Goal: Obtain resource: Obtain resource

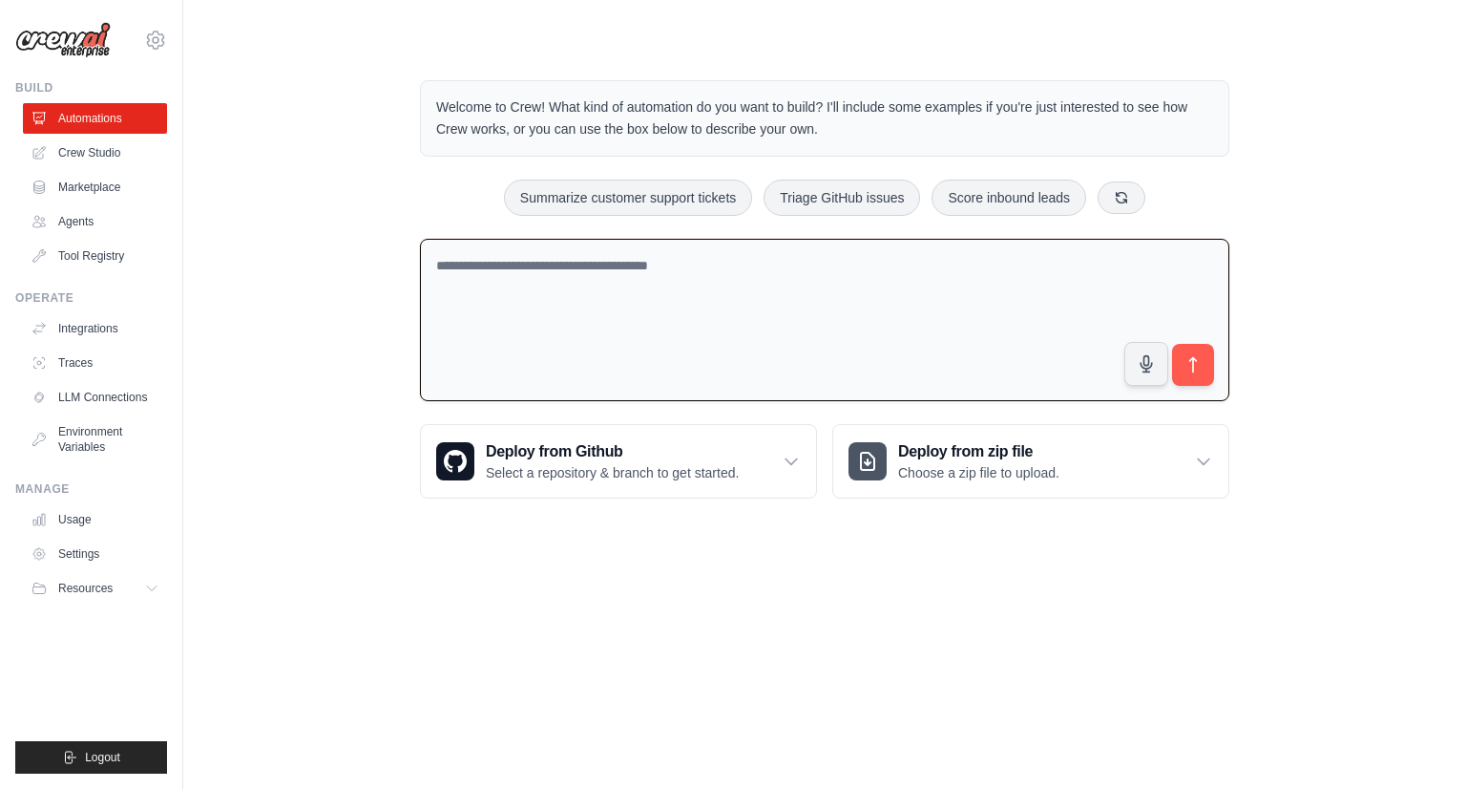
click at [588, 303] on textarea at bounding box center [825, 320] width 810 height 163
click at [105, 154] on link "Crew Studio" at bounding box center [97, 152] width 144 height 31
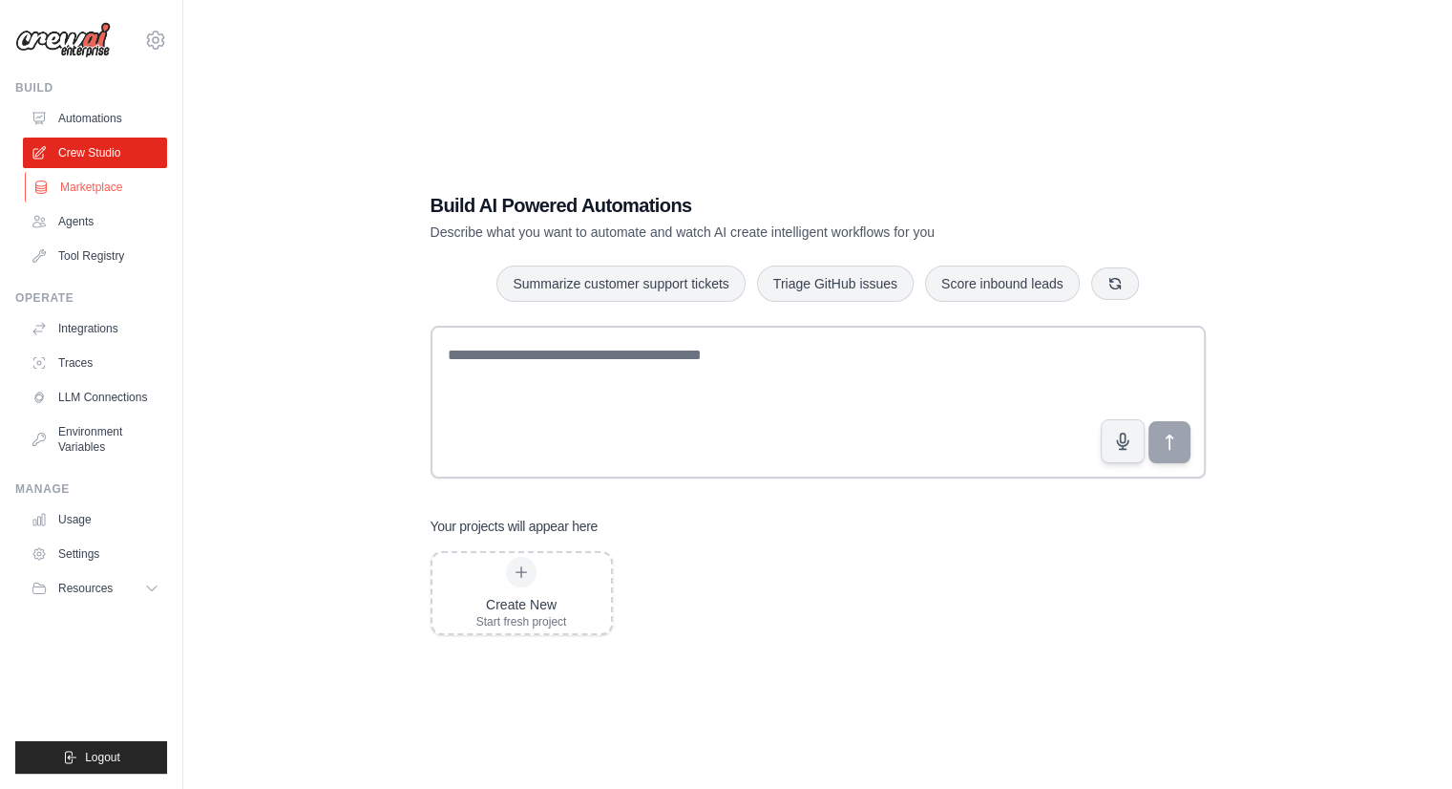
click at [111, 185] on link "Marketplace" at bounding box center [97, 187] width 144 height 31
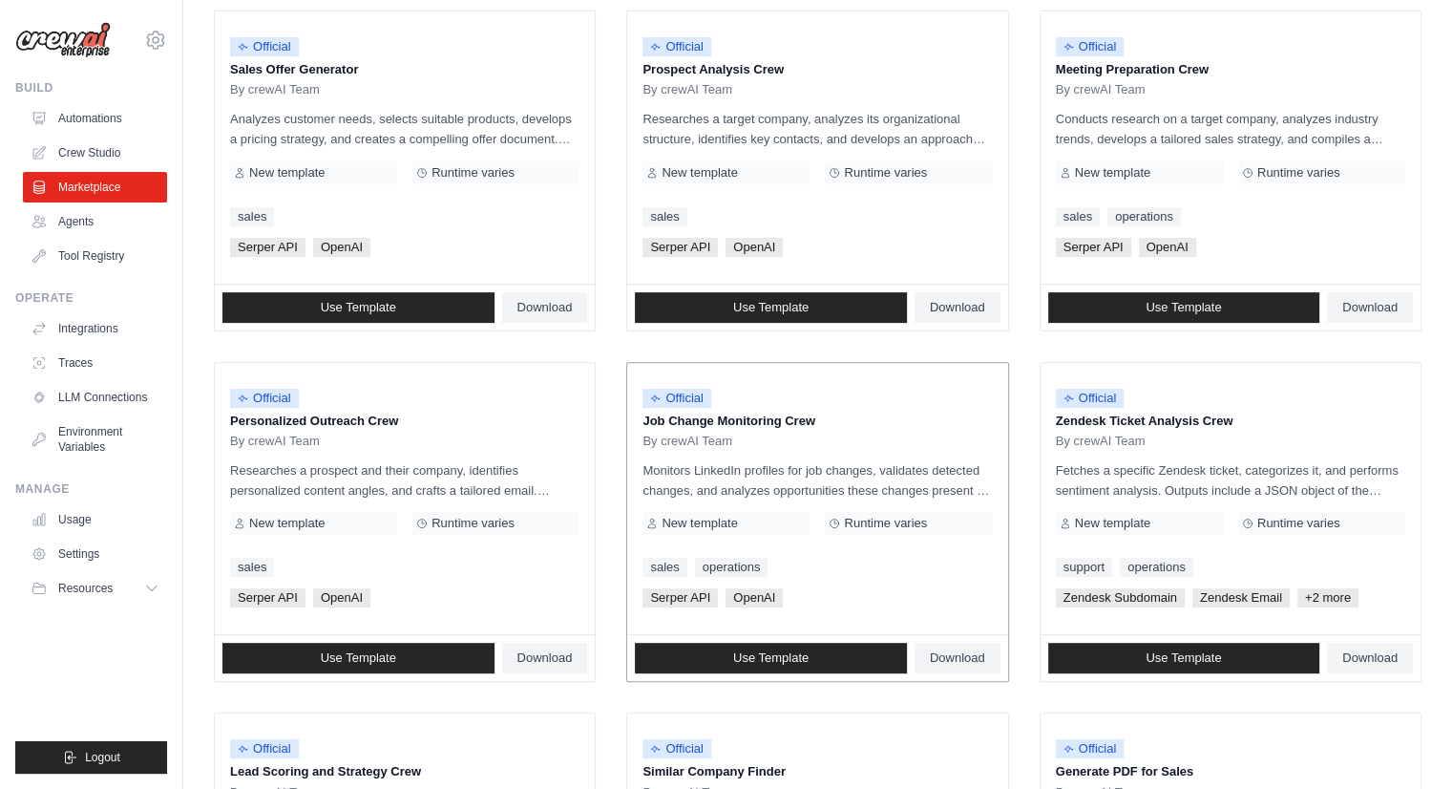
scroll to position [596, 0]
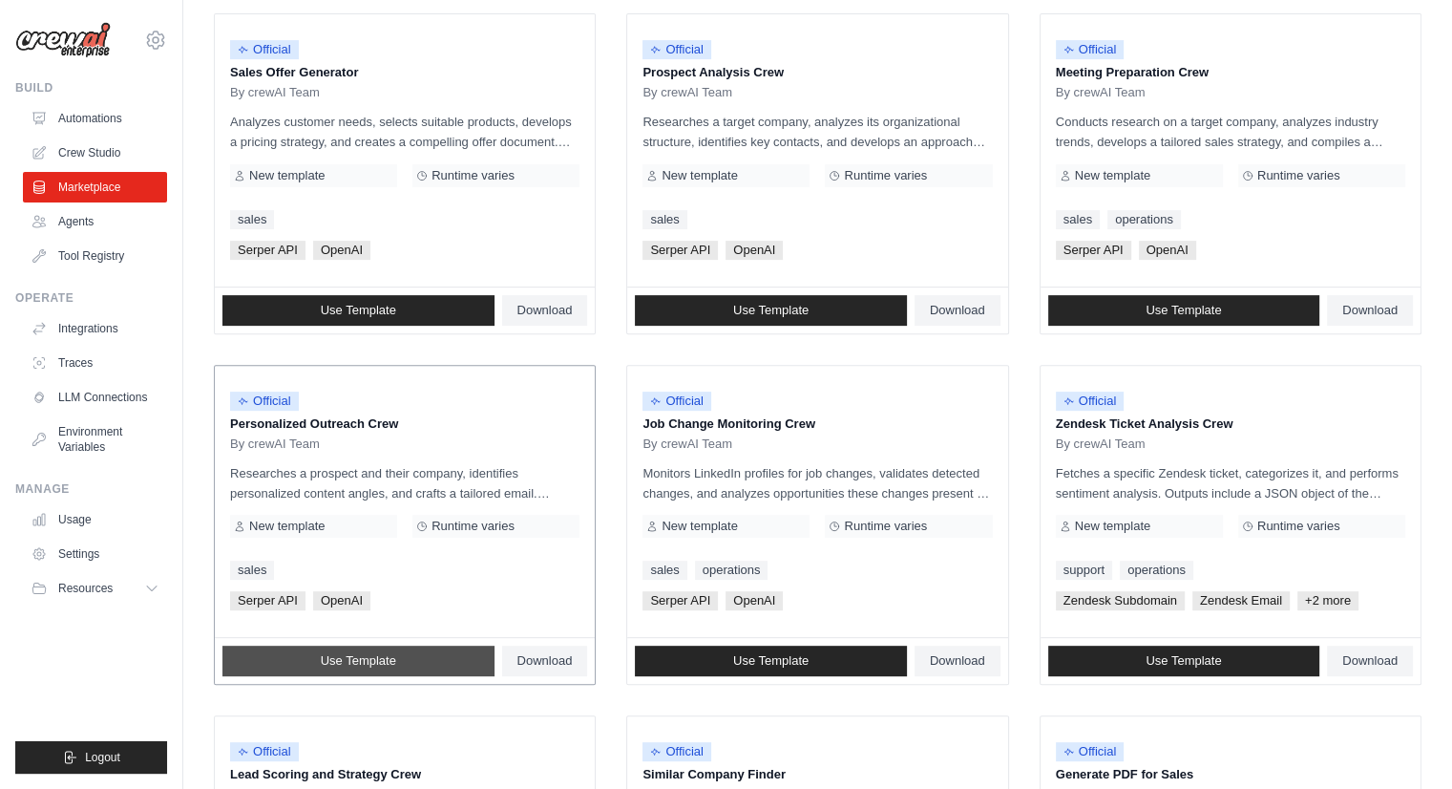
click at [390, 646] on link "Use Template" at bounding box center [358, 660] width 272 height 31
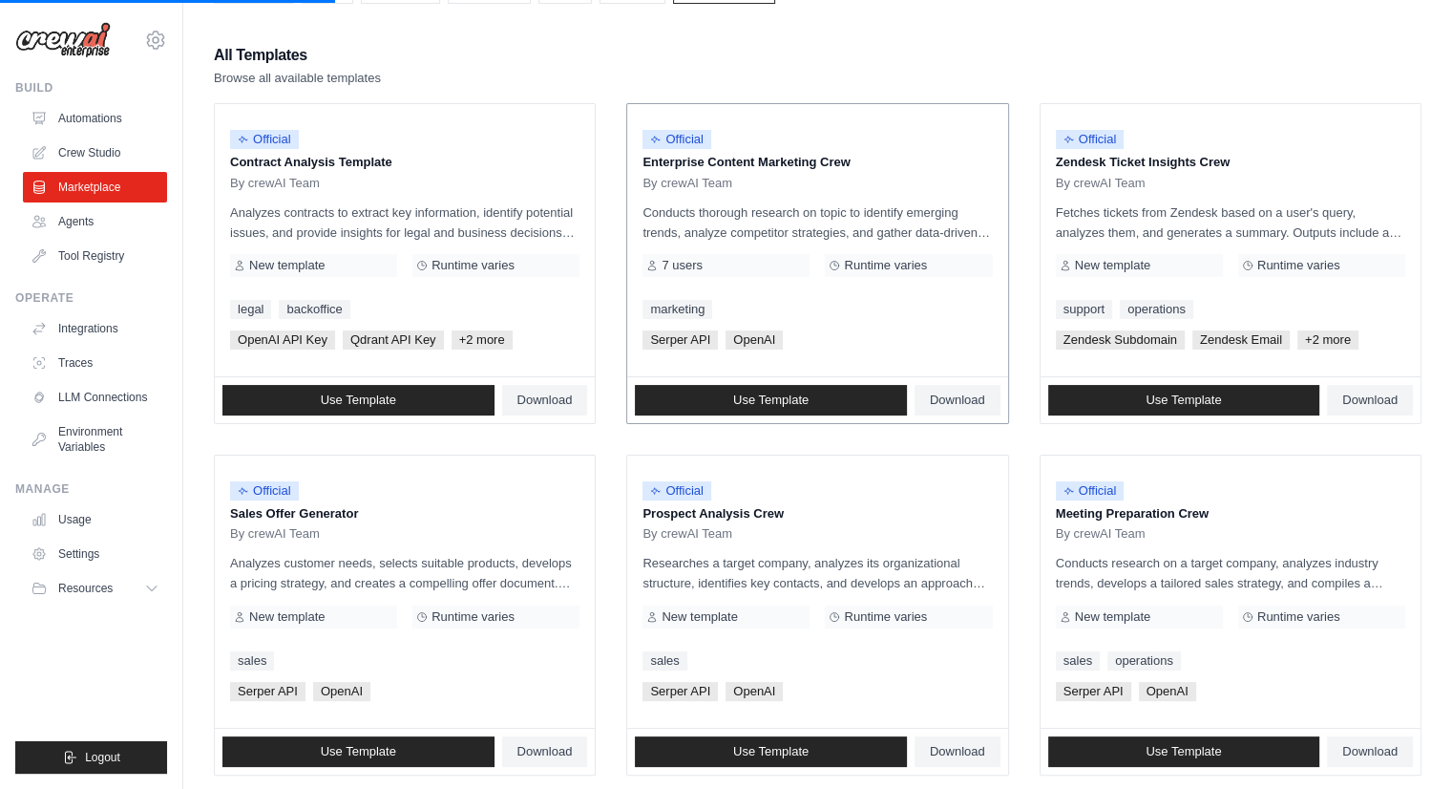
scroll to position [0, 0]
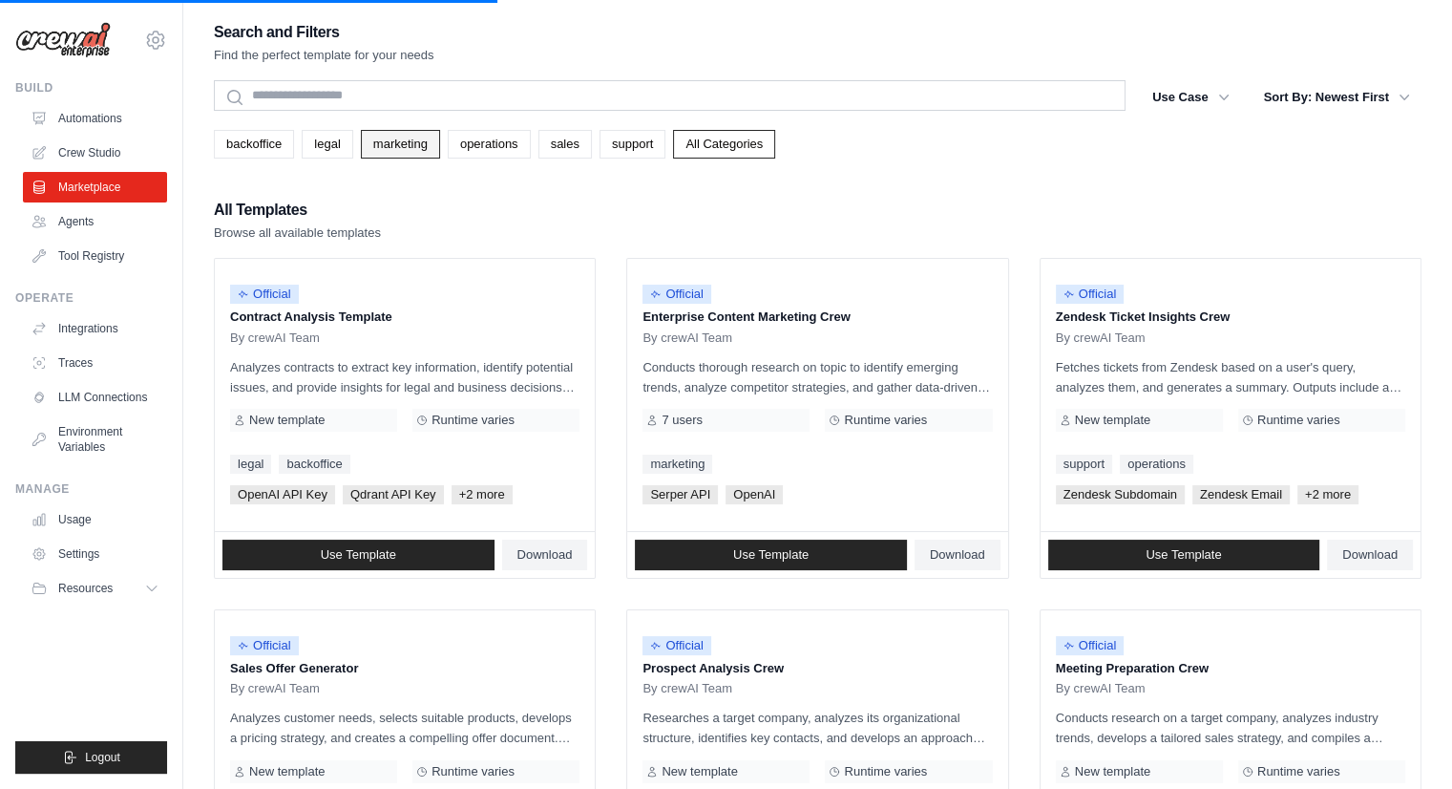
click at [397, 143] on link "marketing" at bounding box center [400, 144] width 79 height 29
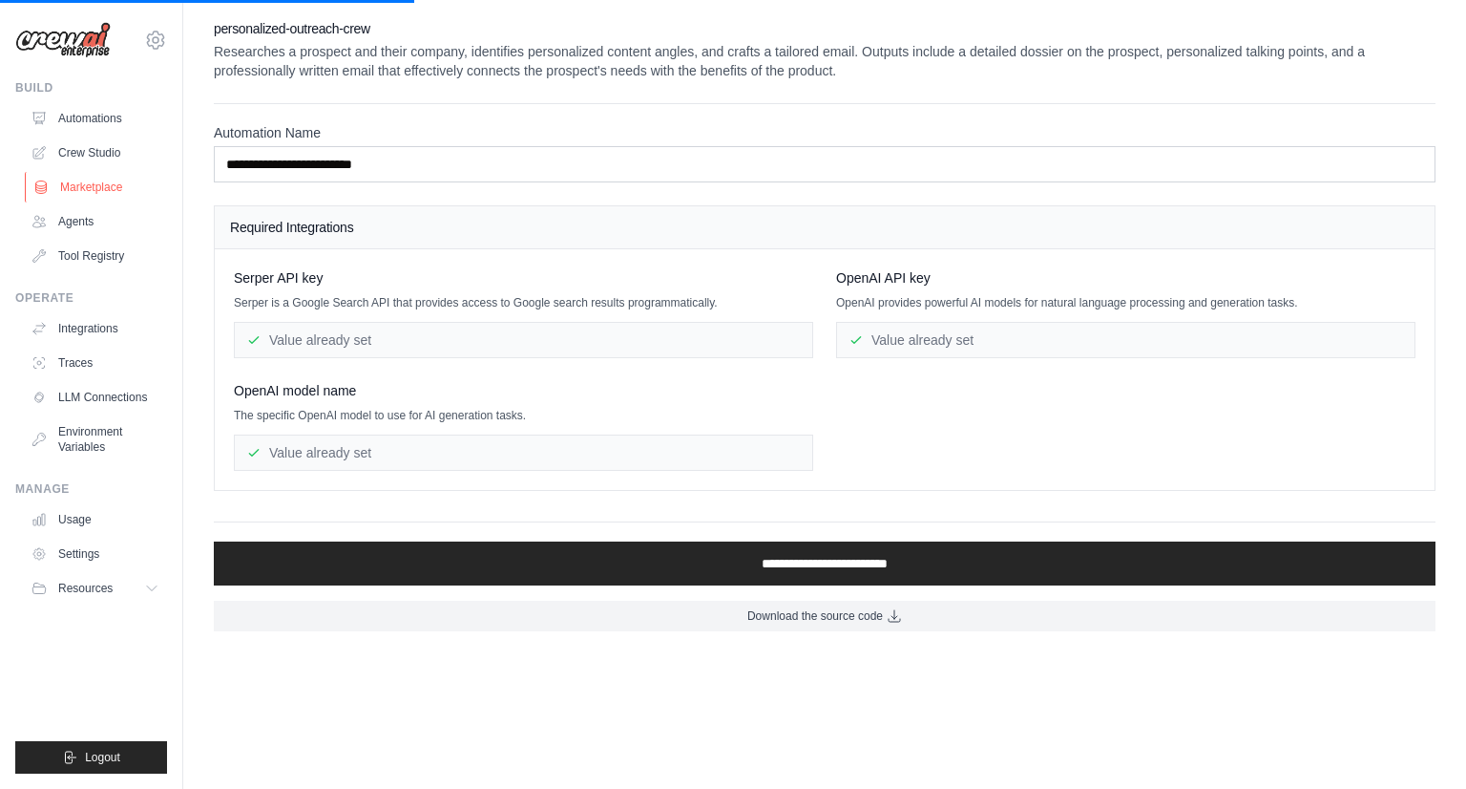
click at [83, 184] on link "Marketplace" at bounding box center [97, 187] width 144 height 31
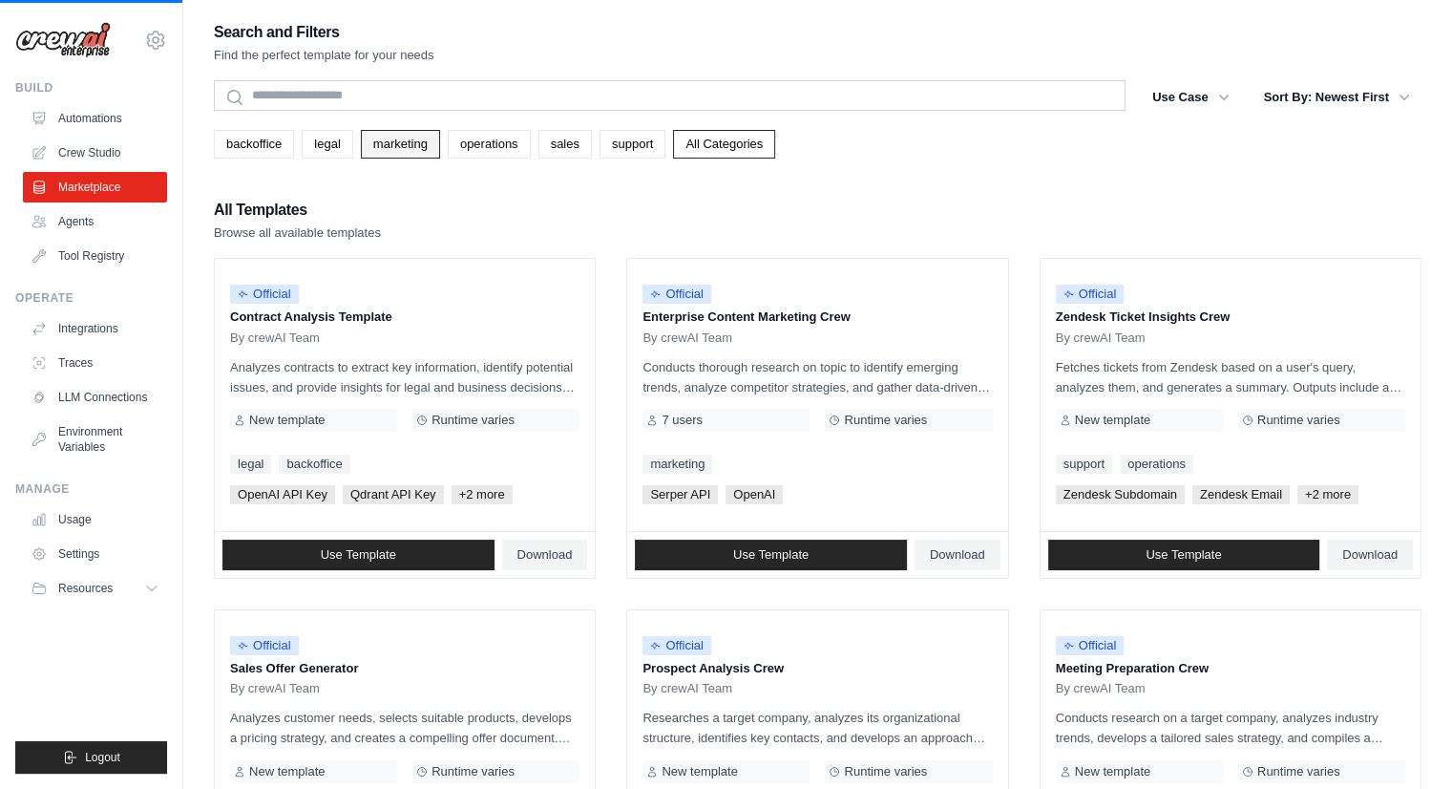
click at [403, 149] on link "marketing" at bounding box center [400, 144] width 79 height 29
